Goal: Task Accomplishment & Management: Manage account settings

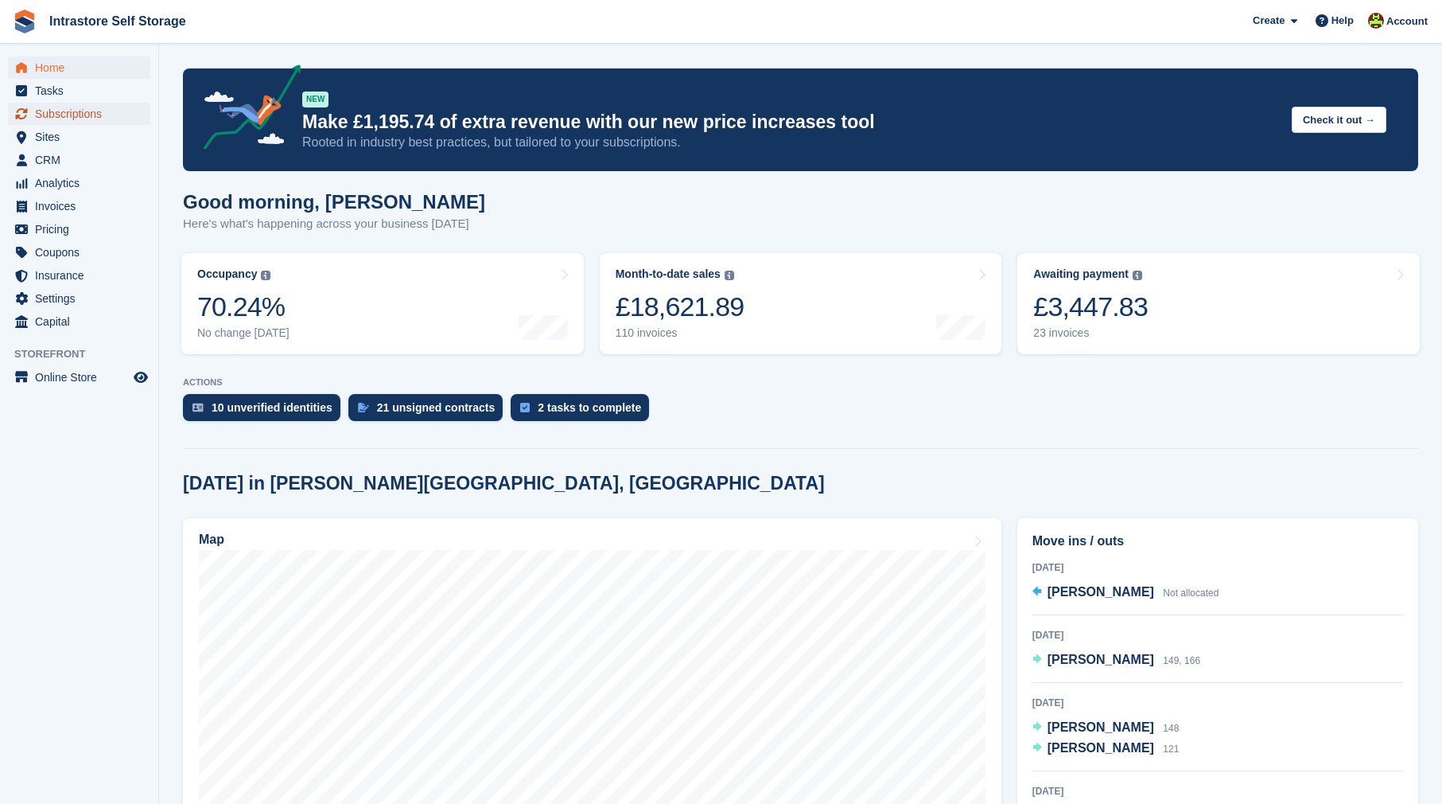
scroll to position [1, 0]
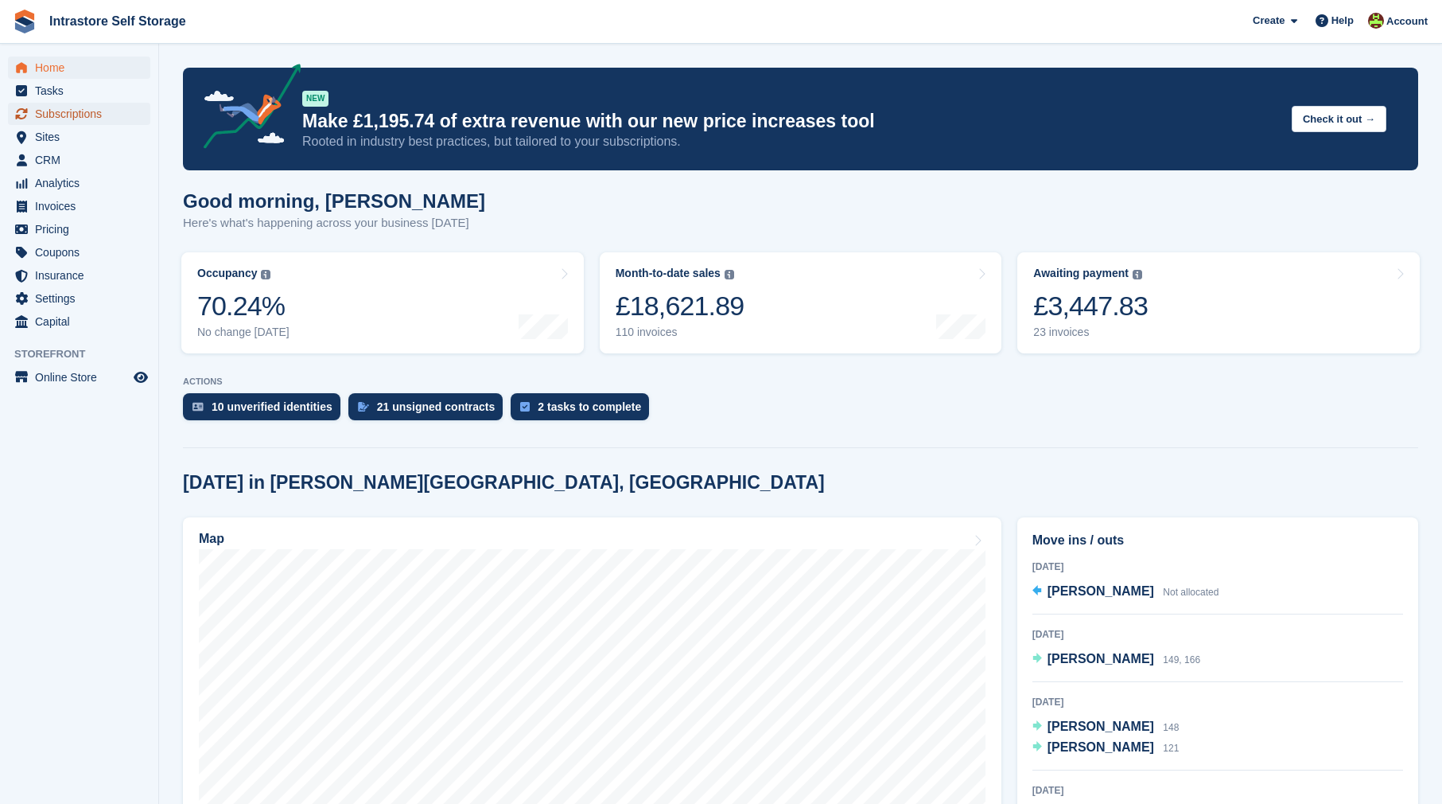
click at [90, 115] on span "Subscriptions" at bounding box center [82, 114] width 95 height 22
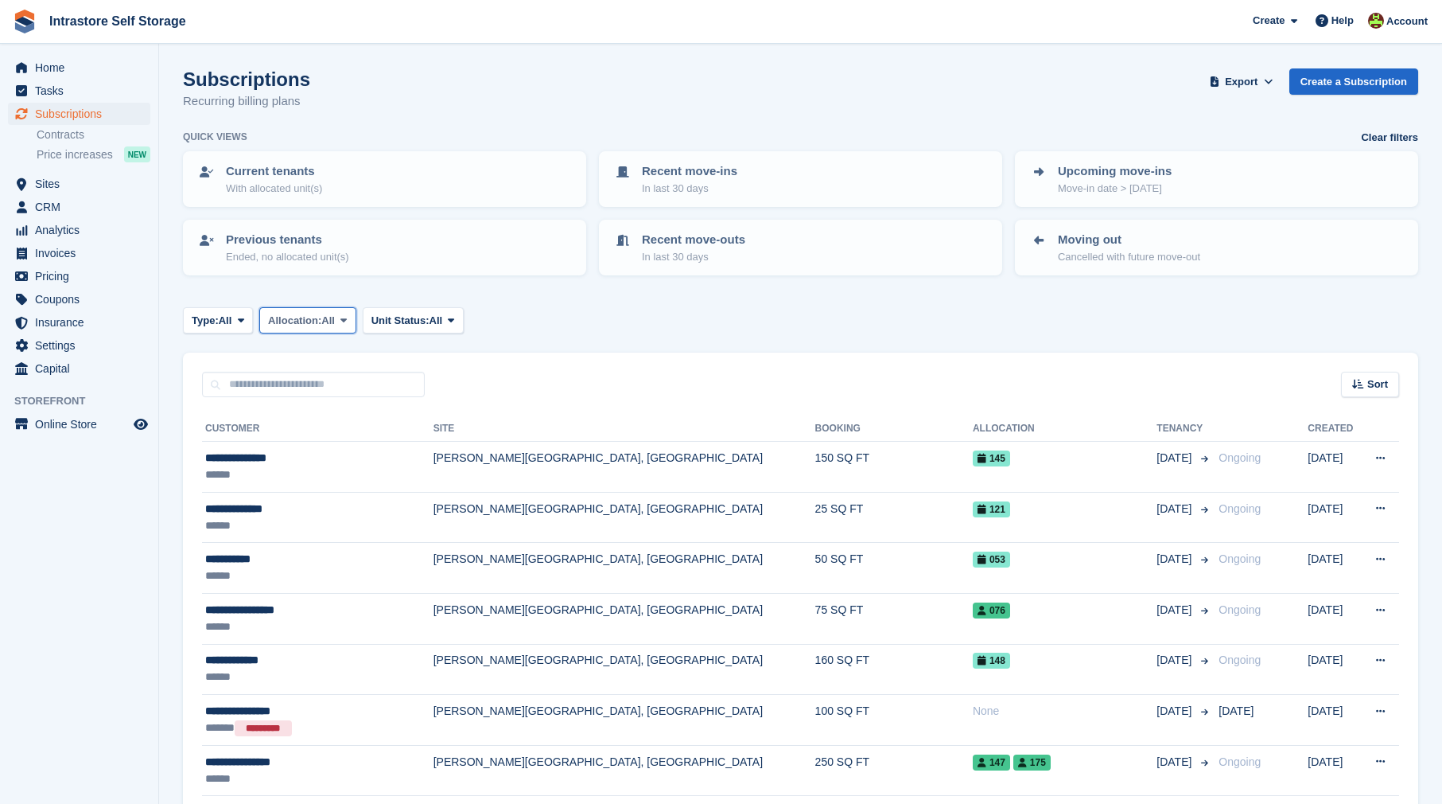
click at [347, 325] on icon at bounding box center [344, 320] width 6 height 10
click at [232, 323] on span "All" at bounding box center [226, 321] width 14 height 16
click at [244, 322] on icon at bounding box center [241, 320] width 6 height 10
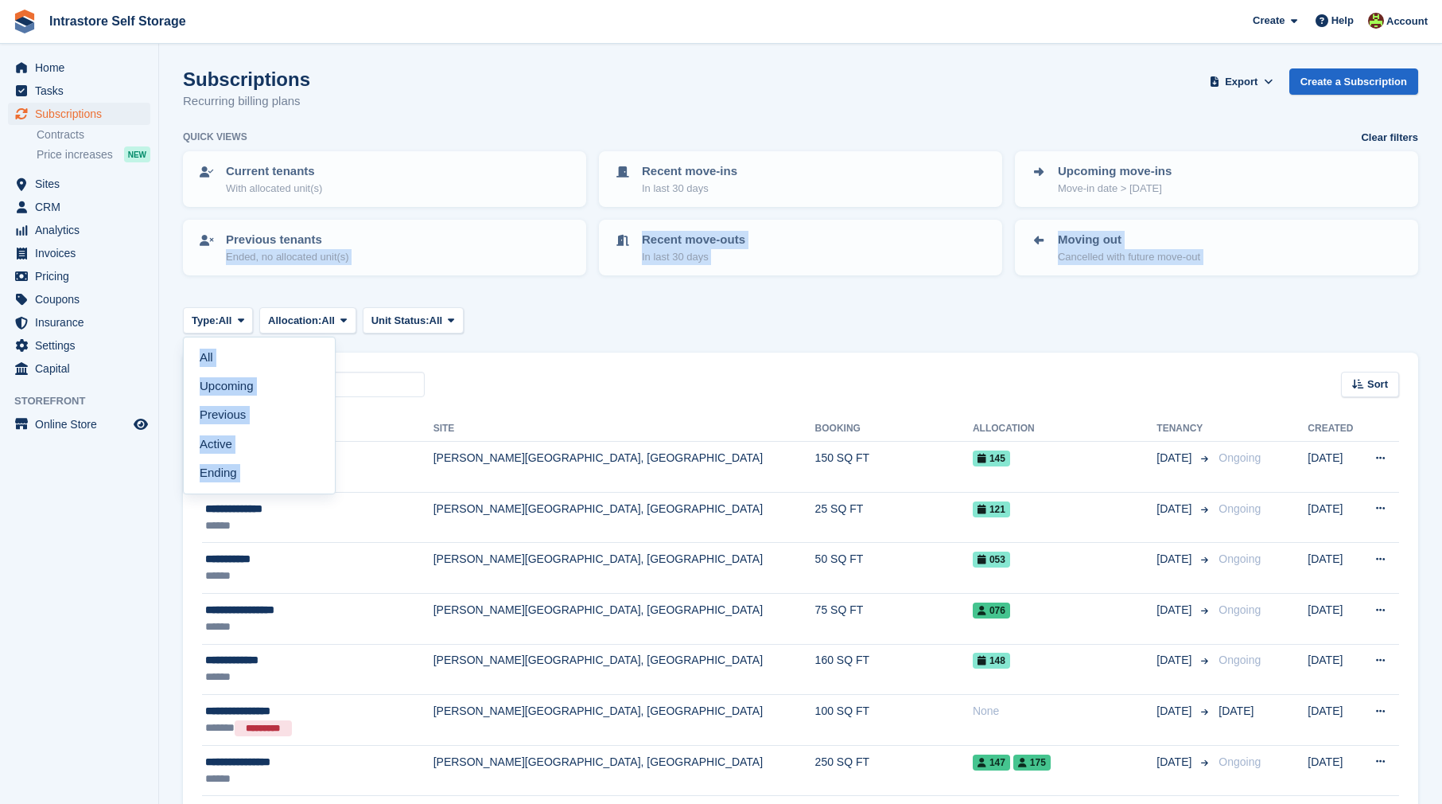
drag, startPoint x: 581, startPoint y: 306, endPoint x: 542, endPoint y: 310, distance: 39.2
click at [443, 321] on span "All" at bounding box center [437, 321] width 14 height 16
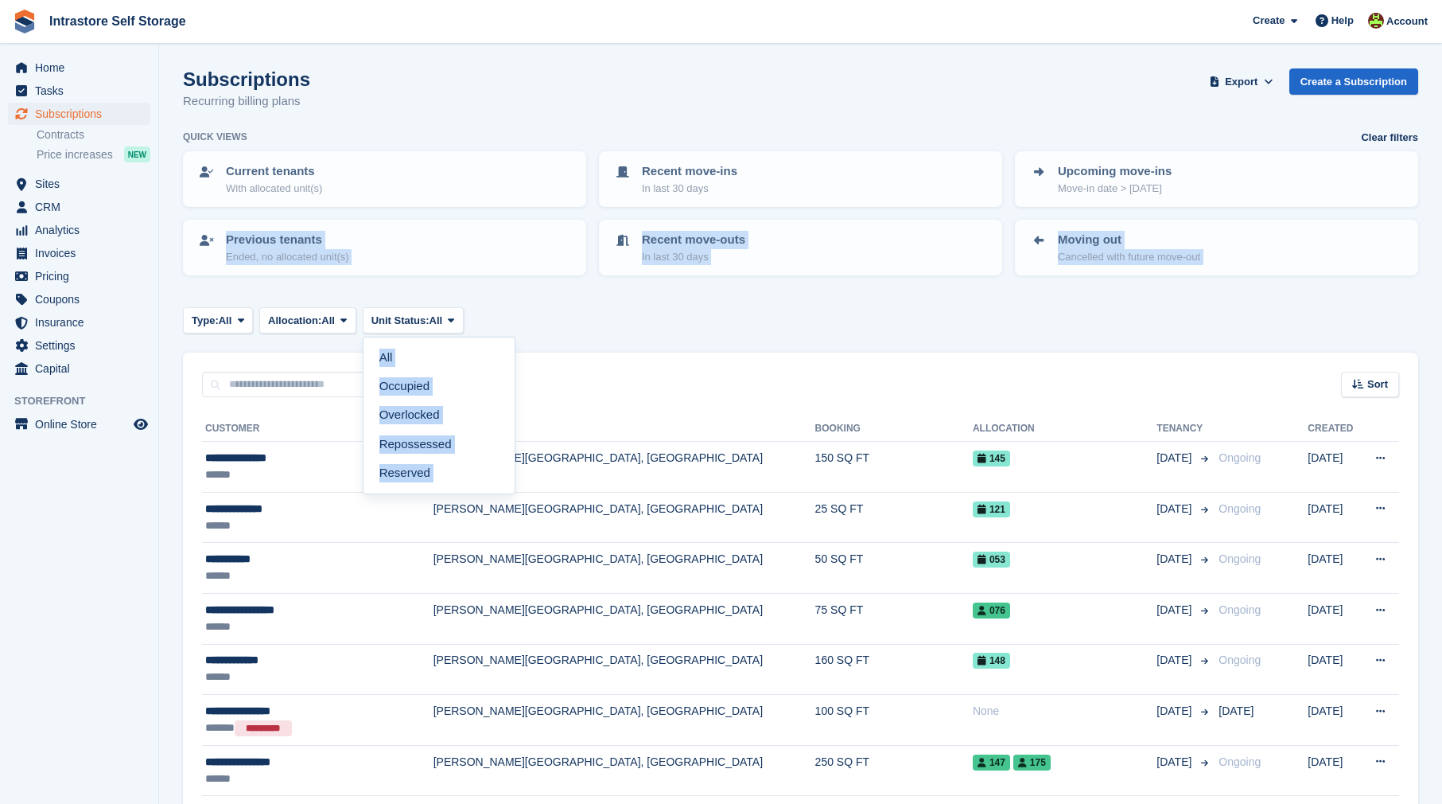
click at [641, 312] on div "Type: All All Upcoming Previous Active Ending Allocation: All All Allocated Una…" at bounding box center [801, 320] width 1236 height 26
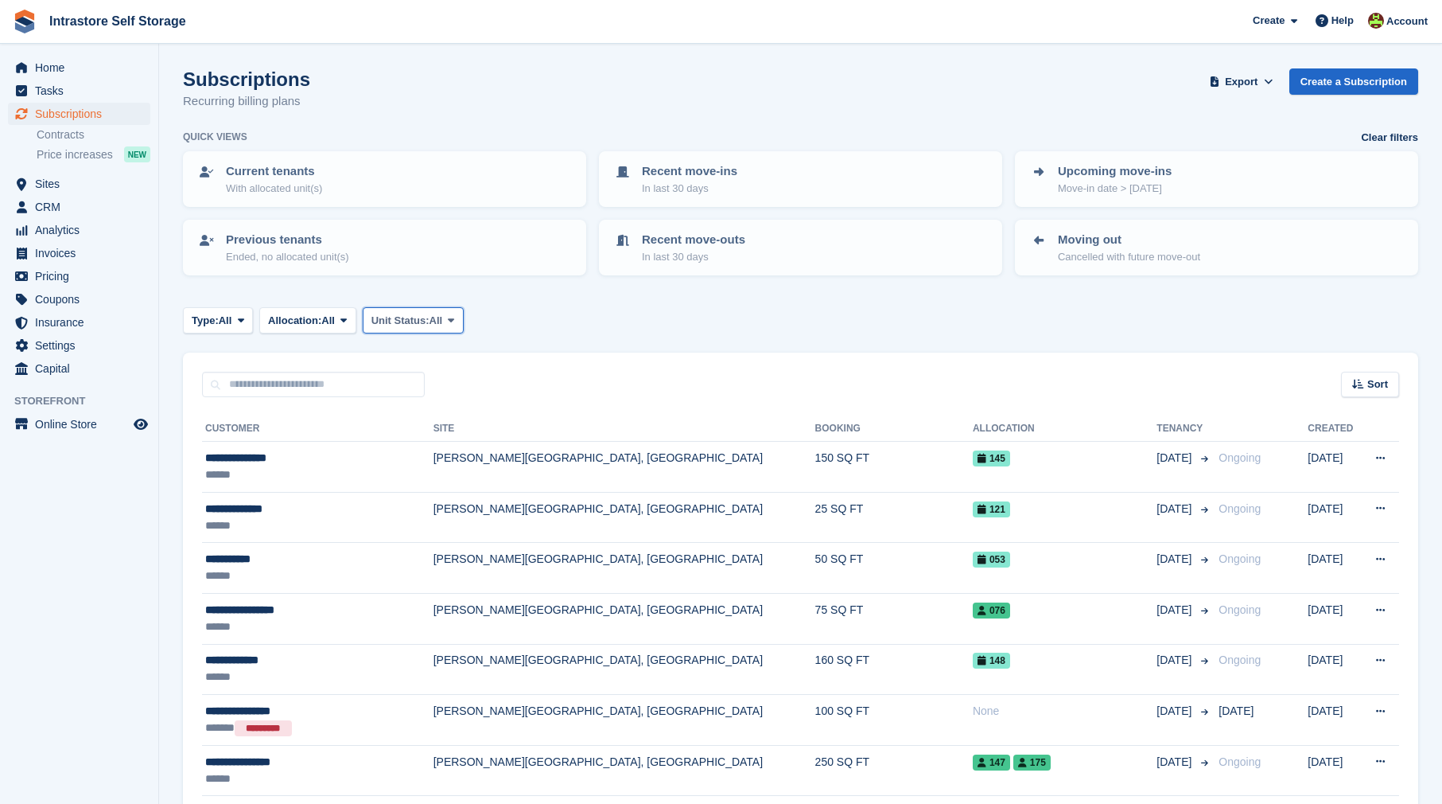
click at [457, 318] on span at bounding box center [451, 319] width 13 height 13
click at [311, 329] on button "Allocation: All" at bounding box center [307, 320] width 97 height 26
click at [212, 327] on span "Type:" at bounding box center [205, 321] width 27 height 16
